Goal: Task Accomplishment & Management: Manage account settings

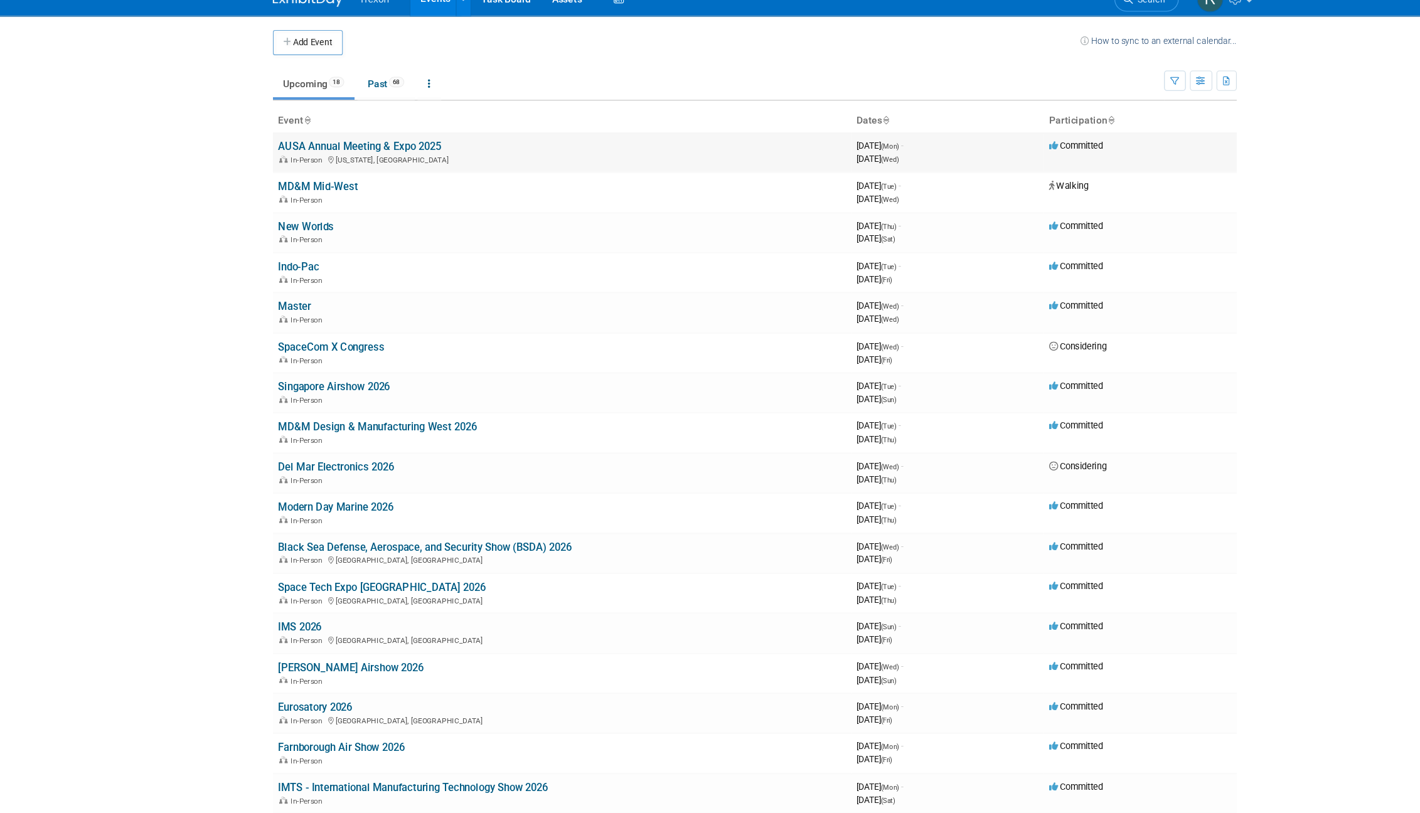
click at [341, 146] on link "AUSA Annual Meeting & Expo 2025" at bounding box center [355, 148] width 146 height 11
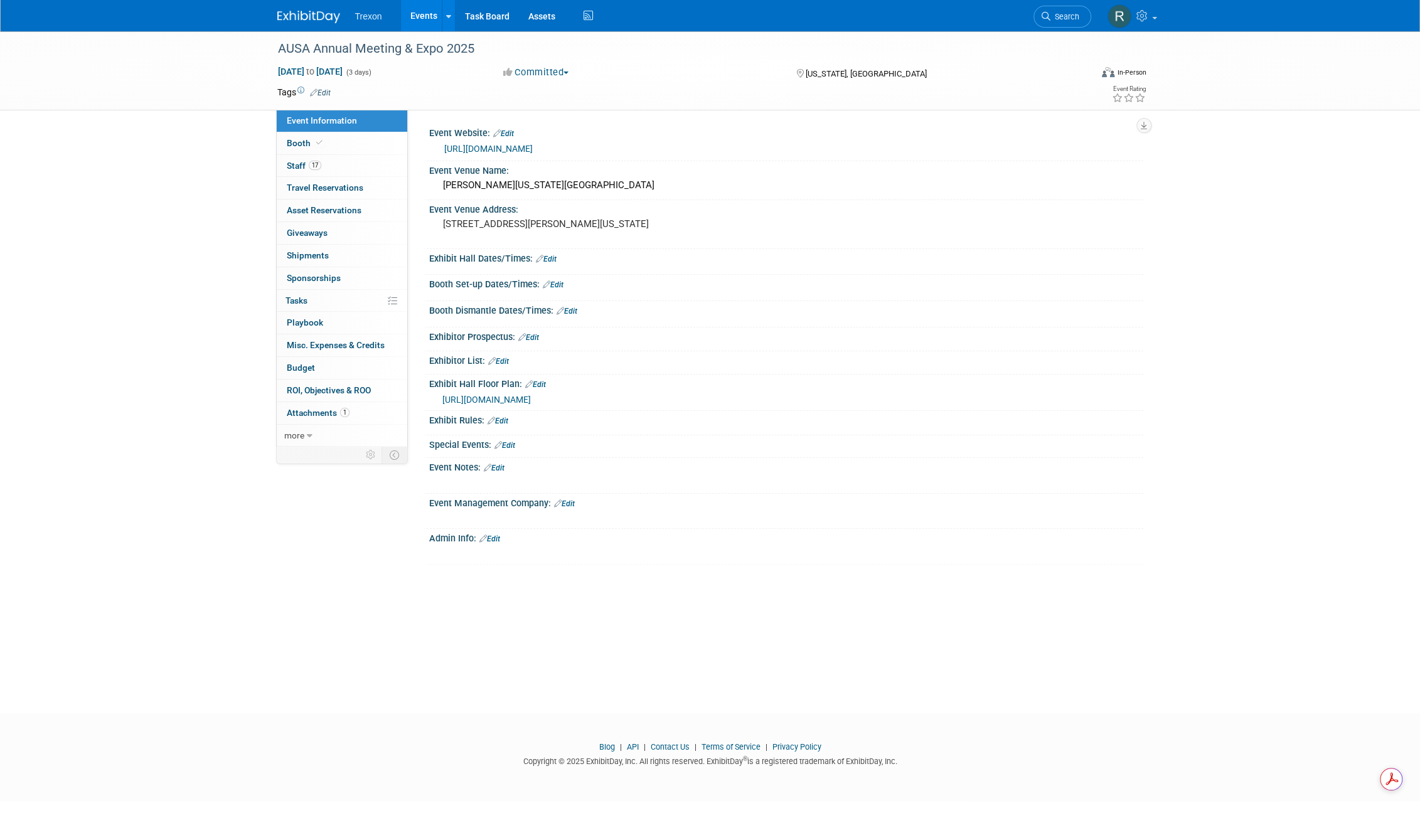
click at [551, 259] on link "Edit" at bounding box center [546, 259] width 21 height 9
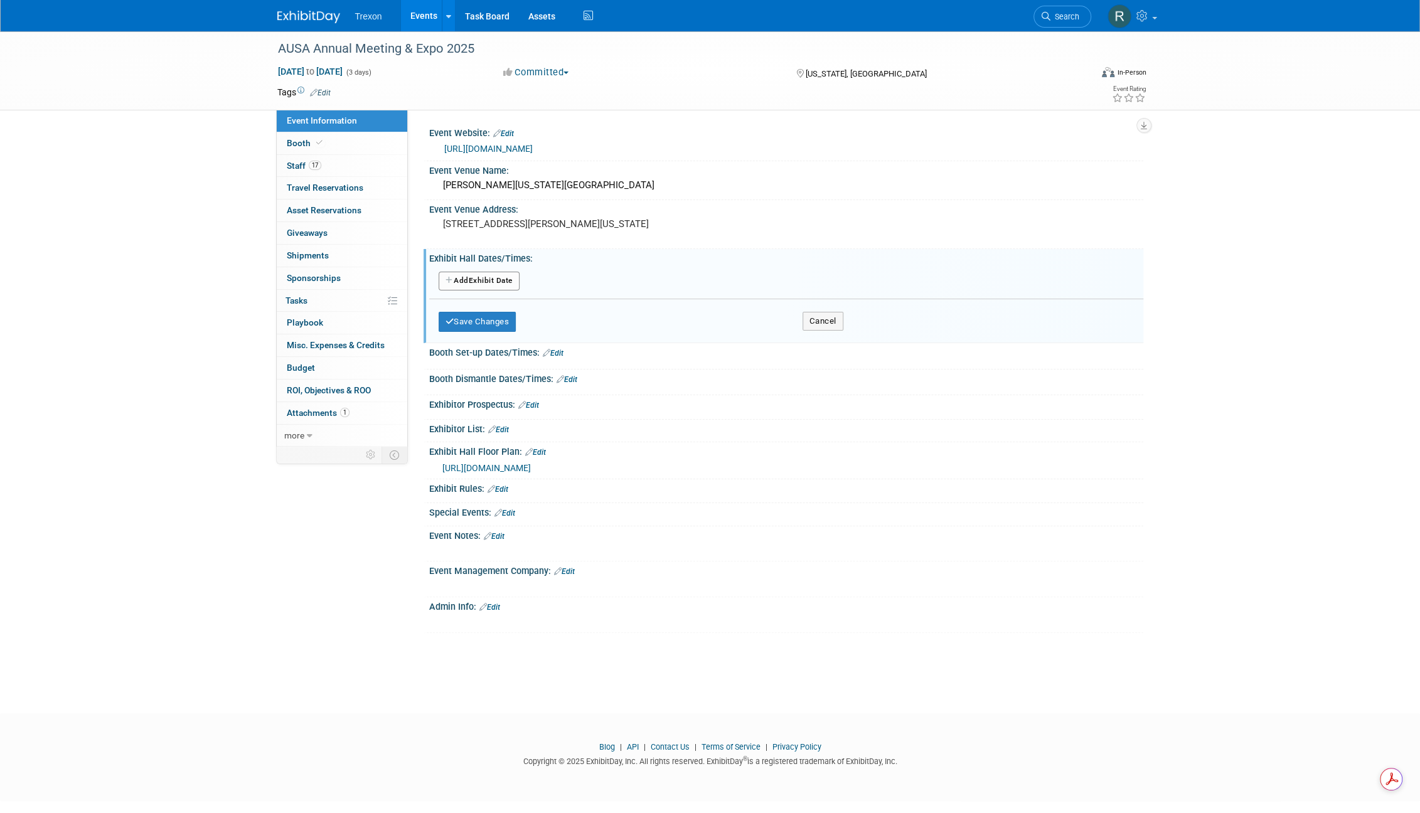
click at [563, 350] on link "Edit" at bounding box center [553, 353] width 21 height 9
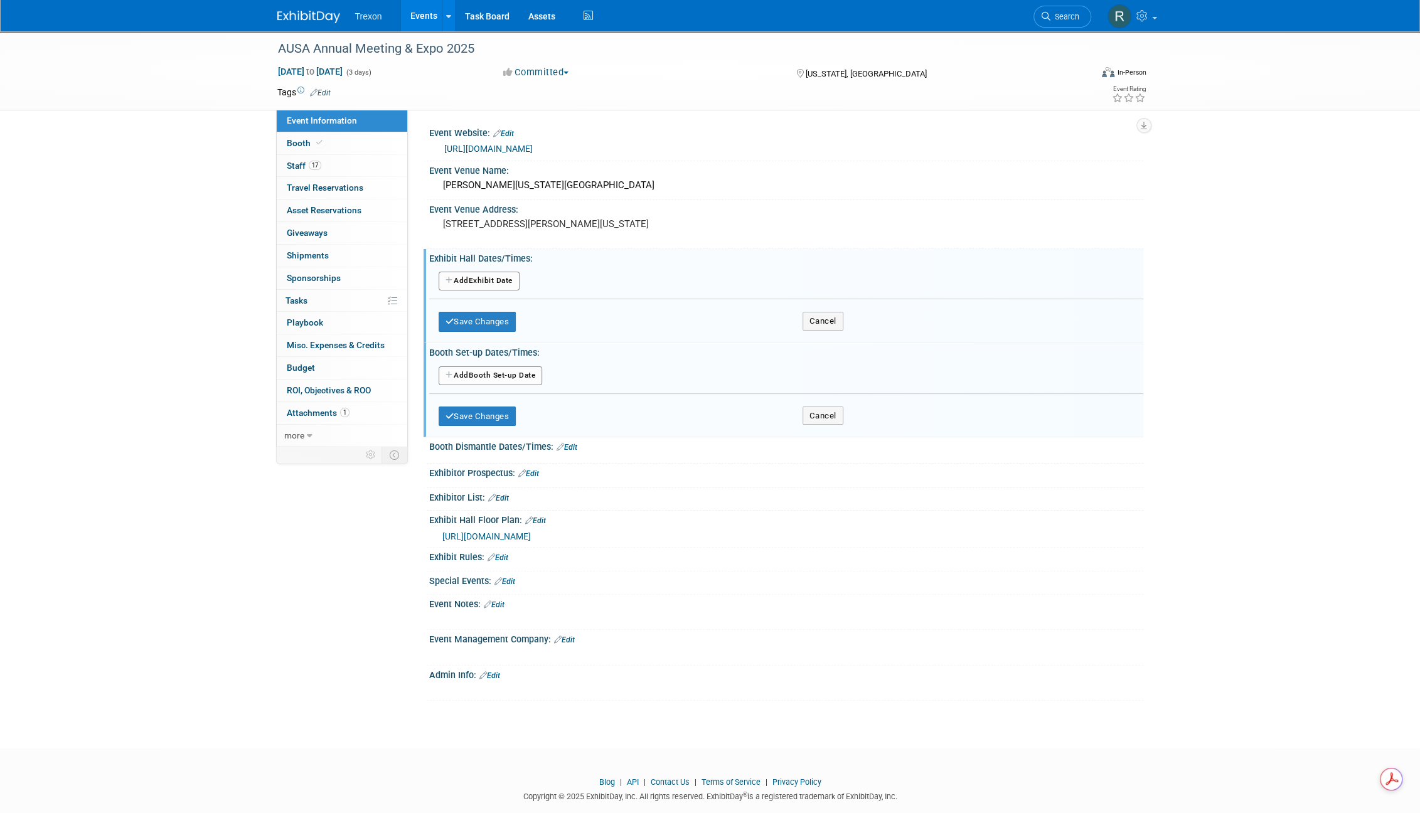
click at [572, 443] on link "Edit" at bounding box center [567, 447] width 21 height 9
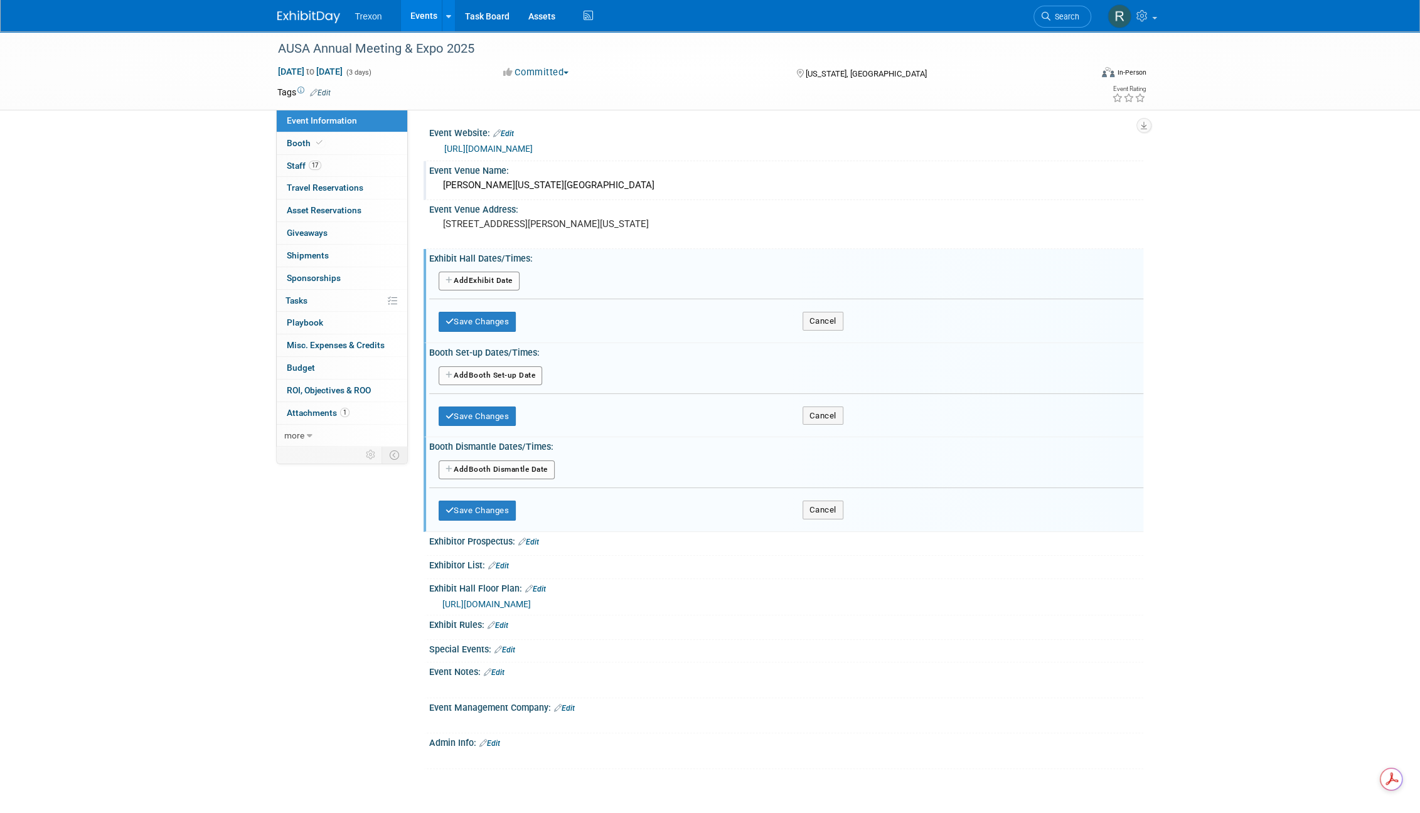
click at [798, 171] on div "Event Venue Name:" at bounding box center [786, 169] width 714 height 16
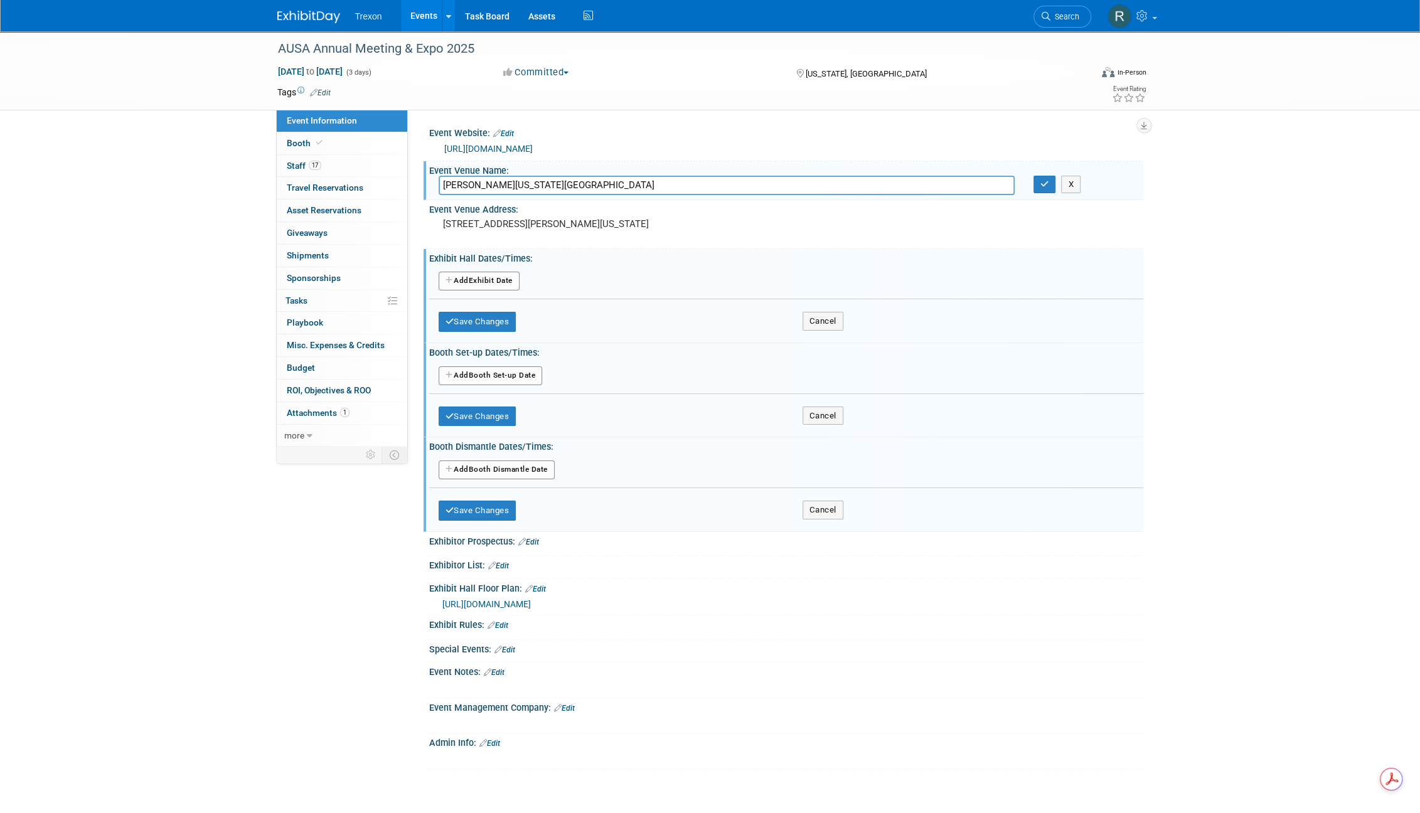
click at [533, 152] on link "https://meetings.ausa.org/annual/2025/" at bounding box center [488, 149] width 88 height 10
